Goal: Find specific page/section: Find specific page/section

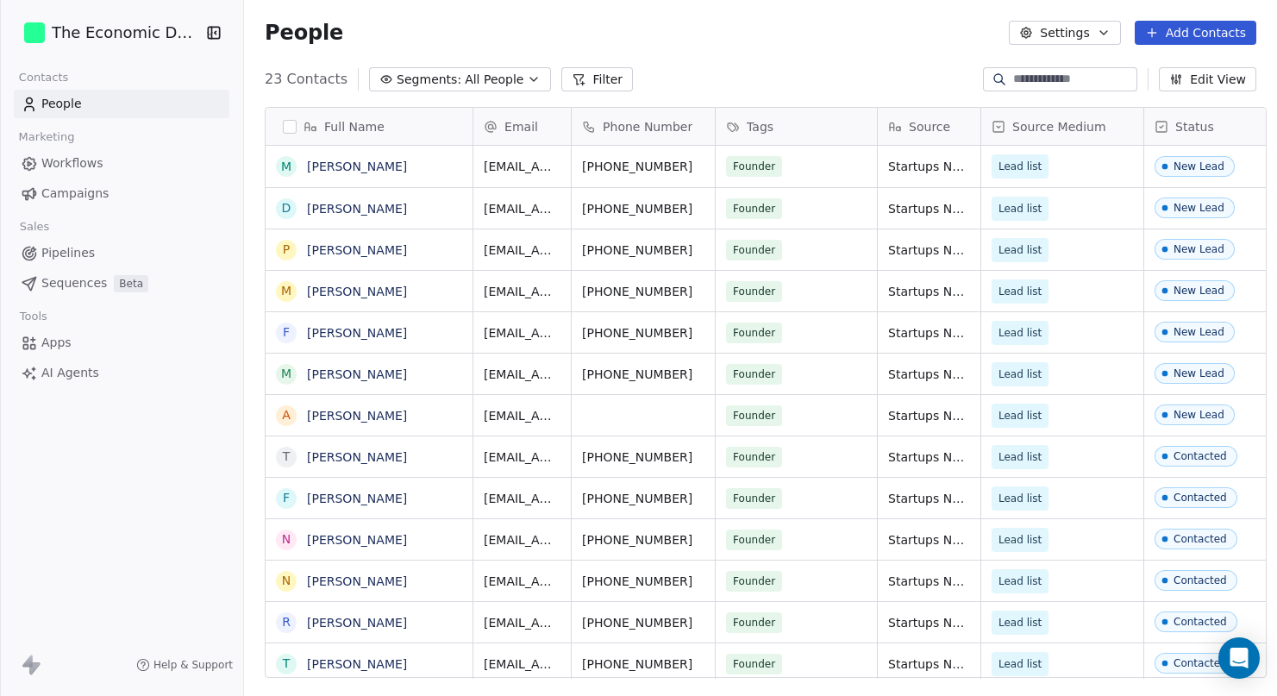
scroll to position [612, 1043]
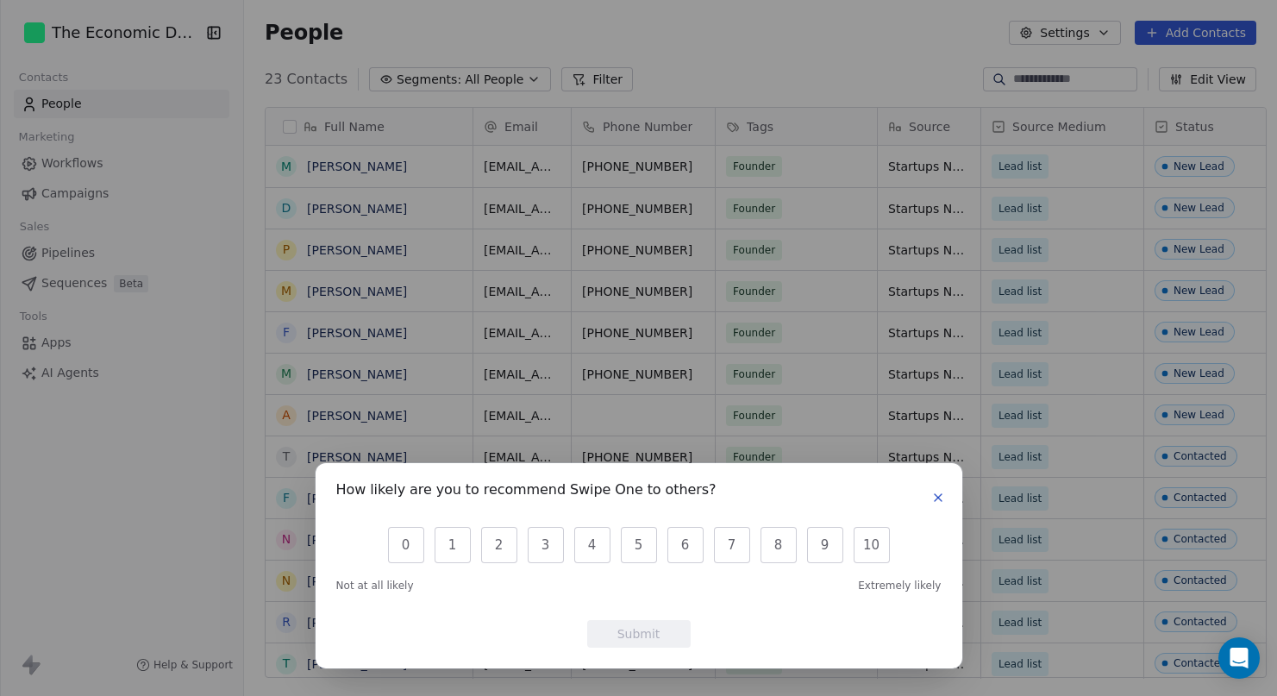
click at [912, 488] on div "How likely are you to recommend Swipe One to others?" at bounding box center [638, 498] width 605 height 28
click at [943, 495] on icon "button" at bounding box center [938, 498] width 14 height 14
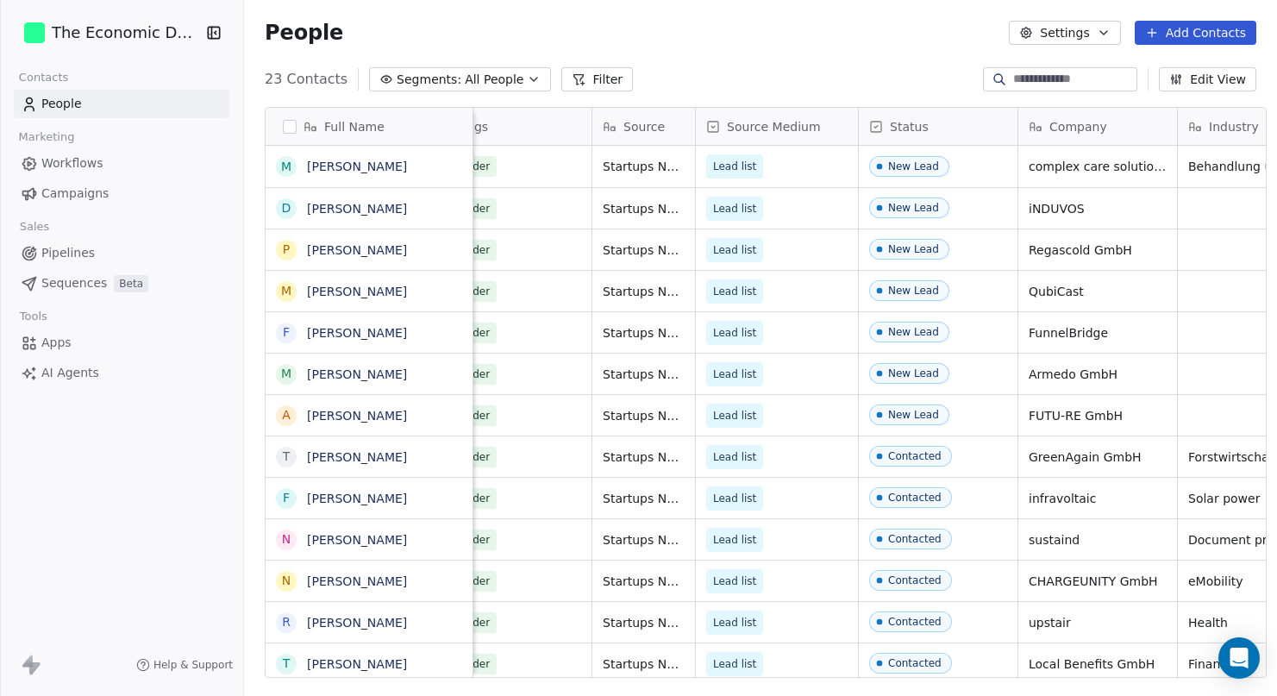
scroll to position [0, 0]
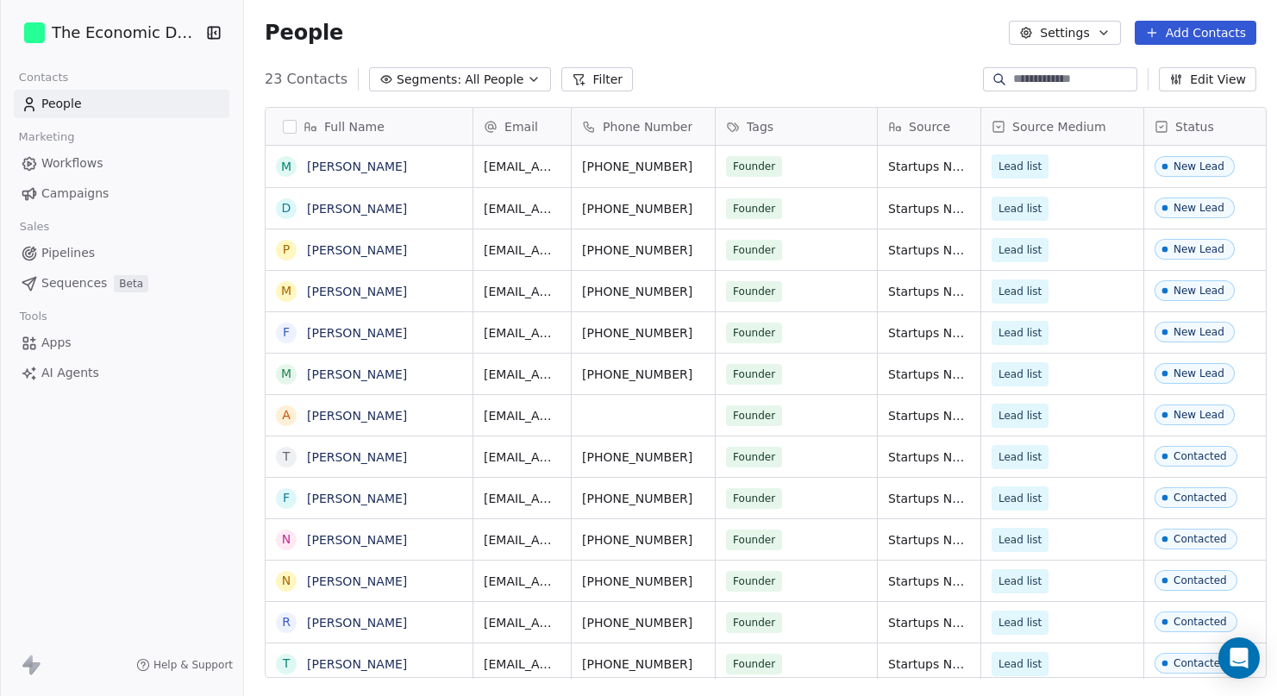
click at [73, 105] on span "People" at bounding box center [61, 104] width 41 height 18
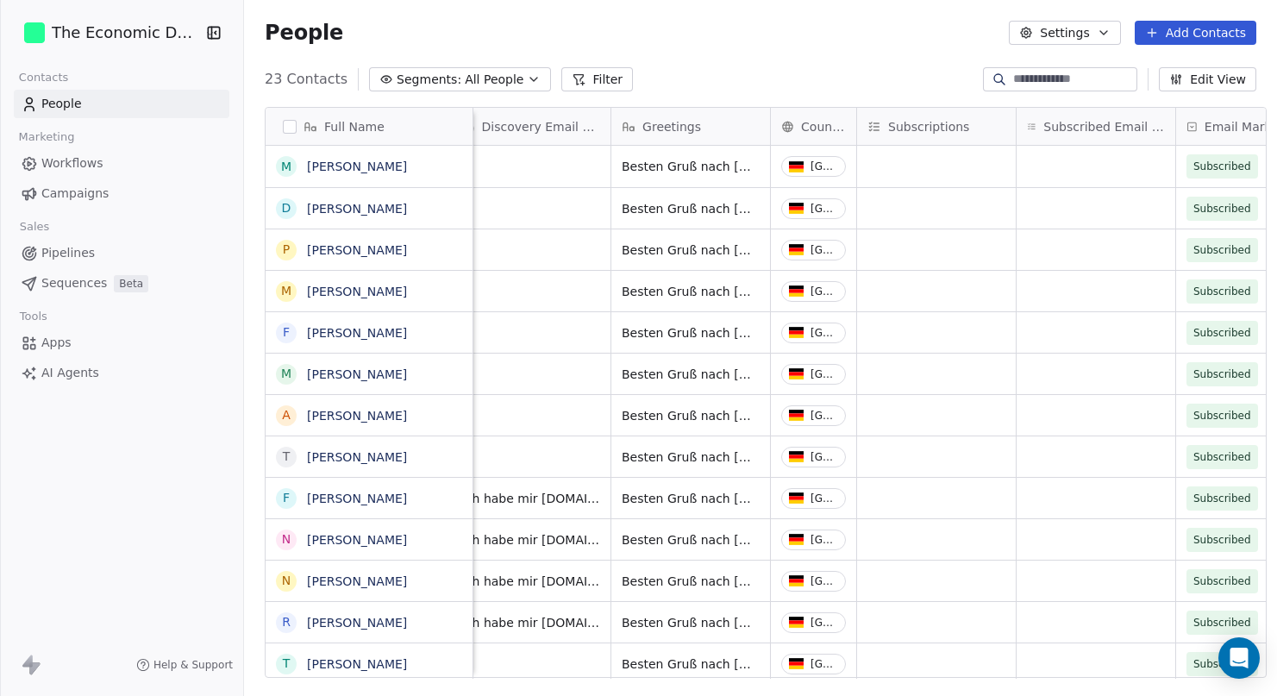
scroll to position [0, 1597]
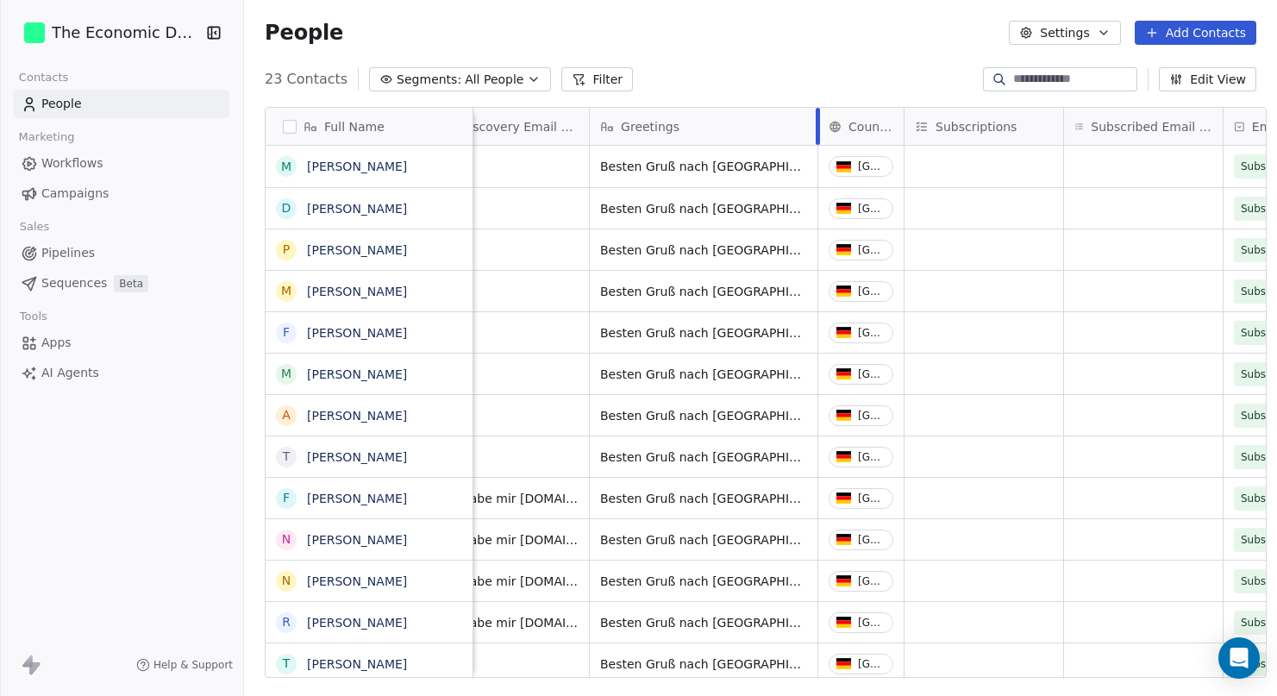
drag, startPoint x: 737, startPoint y: 122, endPoint x: 806, endPoint y: 113, distance: 69.6
click at [816, 113] on div at bounding box center [818, 126] width 4 height 37
click at [705, 25] on div "People Settings Add Contacts" at bounding box center [761, 33] width 992 height 24
click at [709, 41] on div "People Settings Add Contacts" at bounding box center [761, 33] width 992 height 24
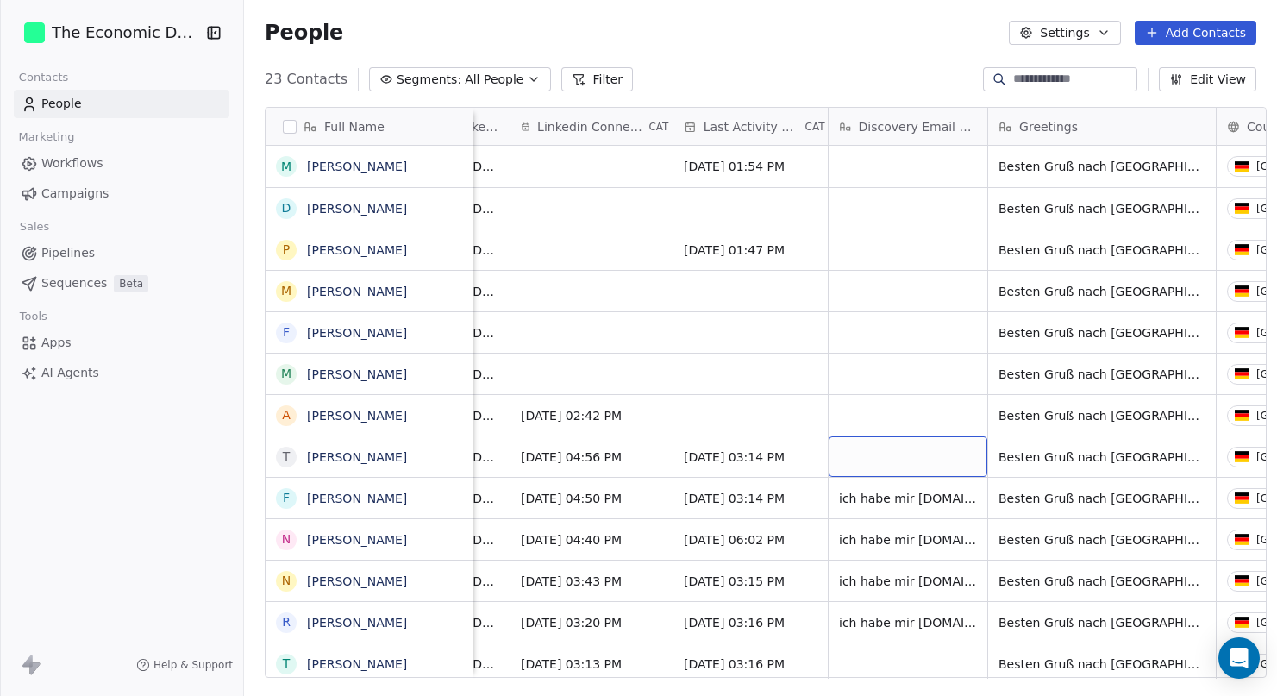
scroll to position [0, 1198]
click at [895, 84] on div "23 Contacts Segments: All People Filter Edit View" at bounding box center [760, 80] width 1033 height 28
click at [820, 89] on div "23 Contacts Segments: All People Filter Edit View" at bounding box center [760, 80] width 1033 height 28
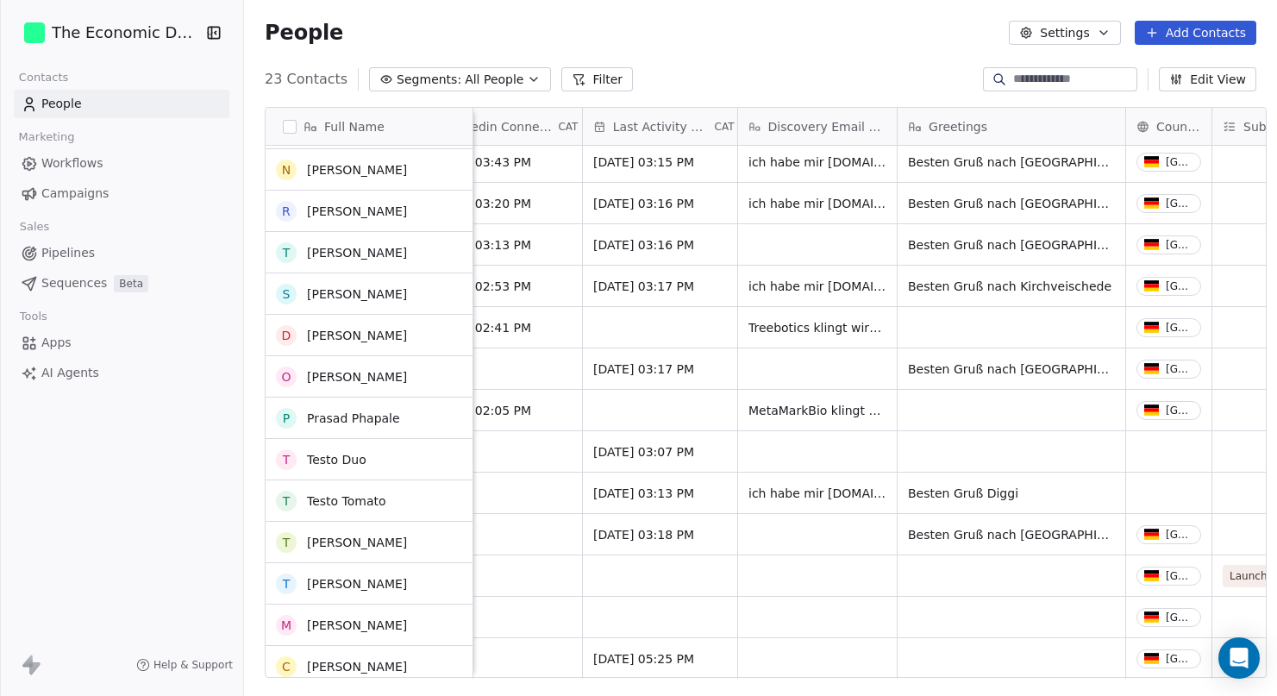
scroll to position [419, 0]
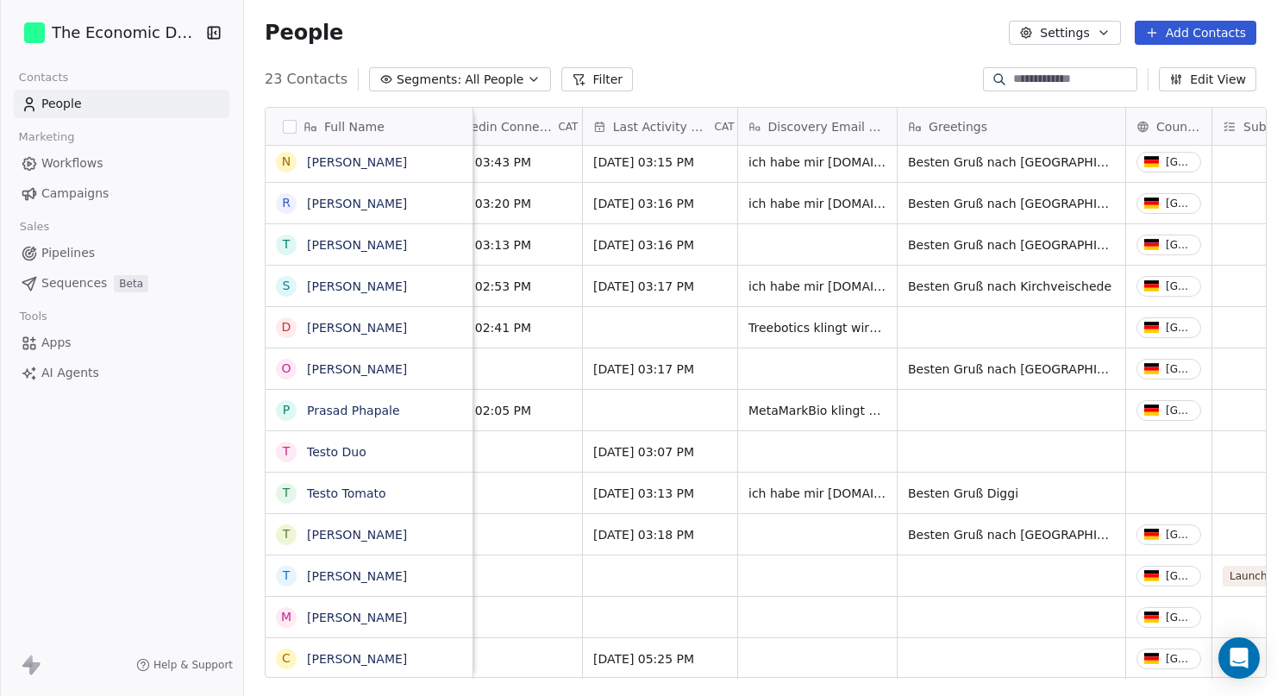
click at [737, 51] on div "People Settings Add Contacts" at bounding box center [760, 33] width 1033 height 66
click at [608, 40] on div "People Settings Add Contacts" at bounding box center [761, 33] width 992 height 24
